Goal: Check status: Check status

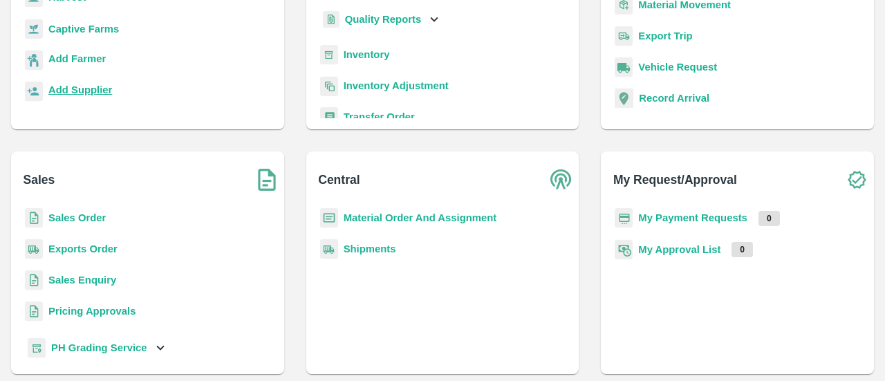
scroll to position [183, 0]
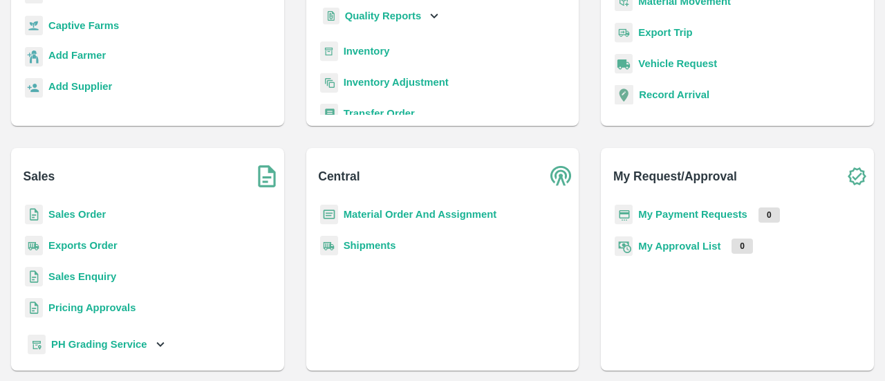
click at [71, 212] on b "Sales Order" at bounding box center [76, 214] width 57 height 11
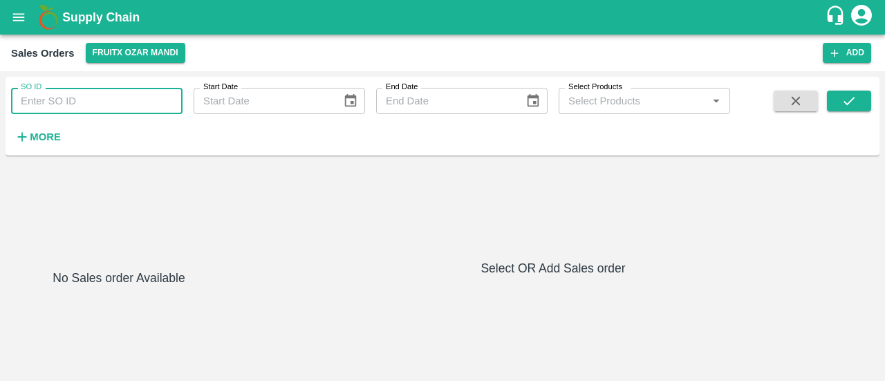
click at [113, 107] on input "SO ID" at bounding box center [97, 101] width 172 height 26
paste input "603509"
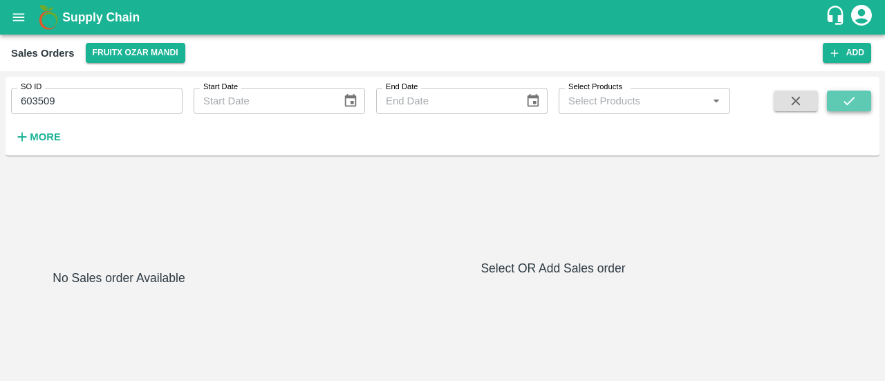
click at [855, 91] on button "submit" at bounding box center [849, 101] width 44 height 21
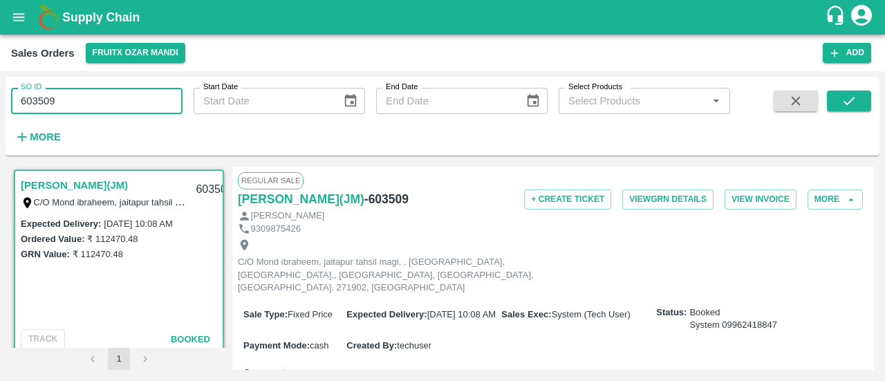
click at [98, 109] on input "603509" at bounding box center [97, 101] width 172 height 26
type input "604103"
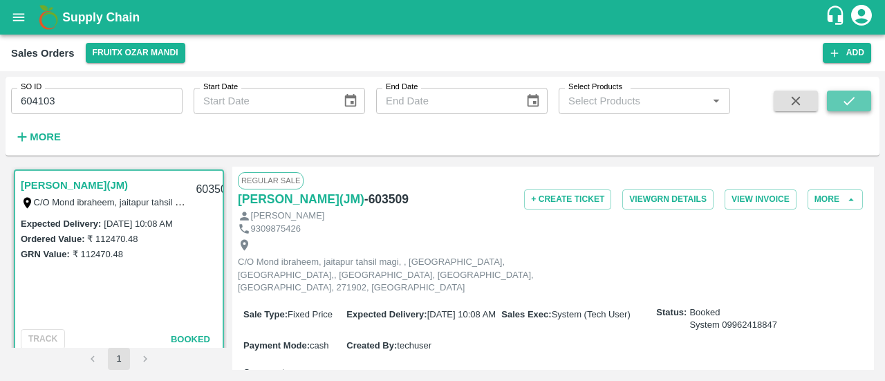
click at [853, 92] on button "submit" at bounding box center [849, 101] width 44 height 21
